Goal: Task Accomplishment & Management: Use online tool/utility

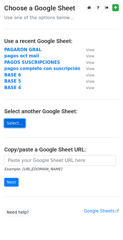
click at [12, 123] on link "Select..." at bounding box center [14, 123] width 21 height 9
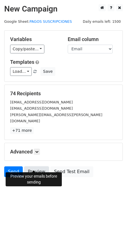
click at [30, 167] on link "Preview" at bounding box center [36, 171] width 25 height 11
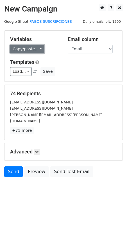
click at [21, 52] on link "Copy/paste..." at bounding box center [27, 49] width 34 height 9
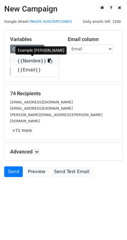
click at [28, 63] on link "{{Nombre}}" at bounding box center [34, 60] width 49 height 9
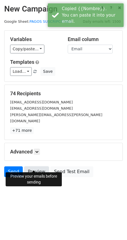
click at [36, 166] on link "Preview" at bounding box center [36, 171] width 25 height 11
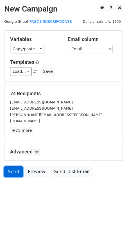
click at [12, 166] on link "Send" at bounding box center [13, 171] width 19 height 11
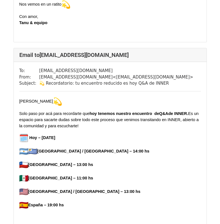
scroll to position [262, 0]
